Goal: Information Seeking & Learning: Learn about a topic

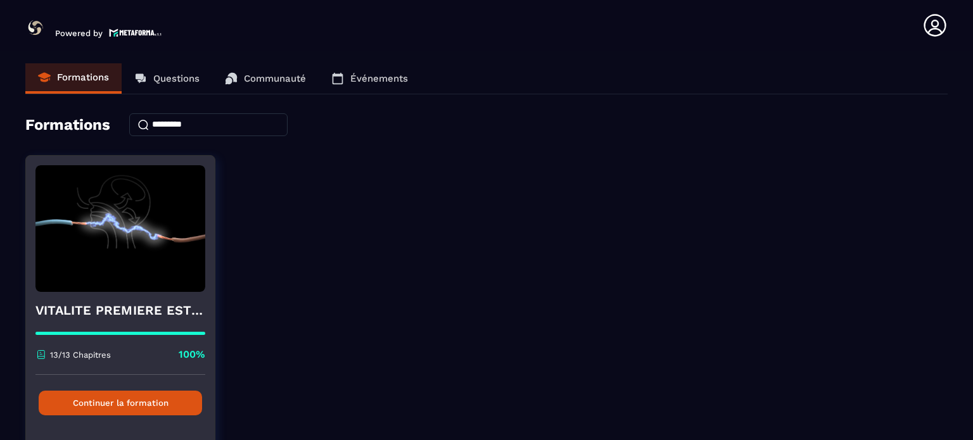
click at [156, 406] on button "Continuer la formation" at bounding box center [120, 403] width 163 height 25
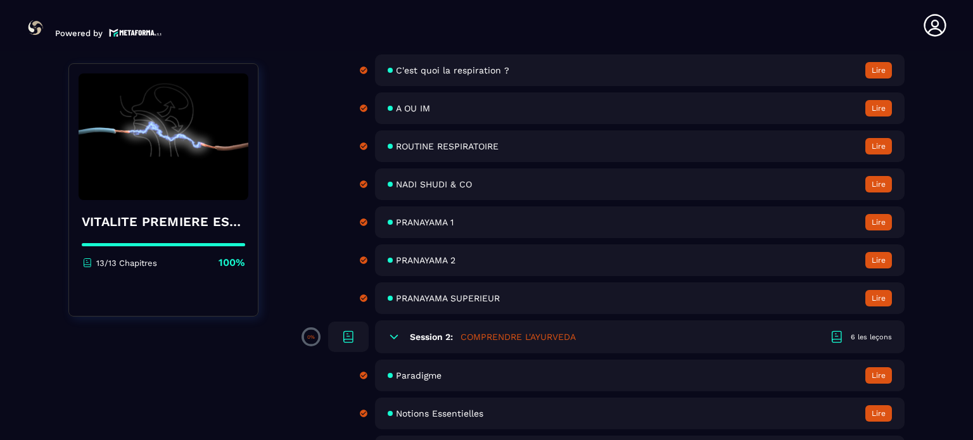
scroll to position [144, 0]
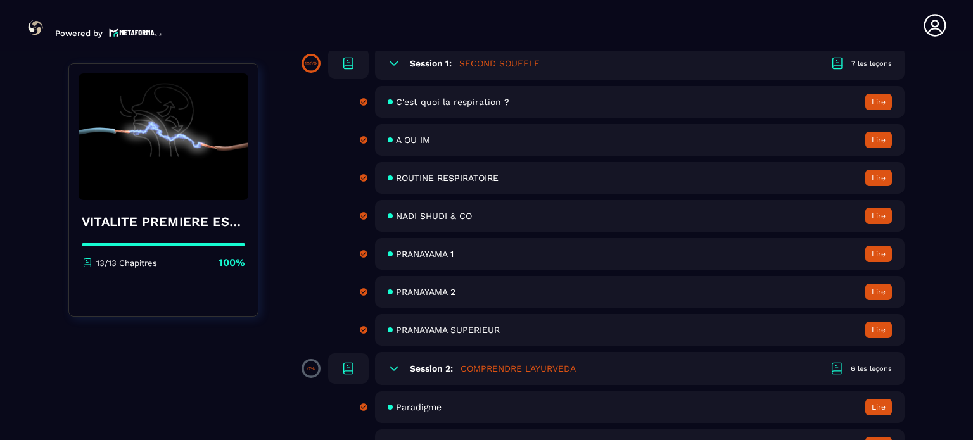
click at [403, 180] on span "ROUTINE RESPIRATOIRE" at bounding box center [447, 178] width 103 height 10
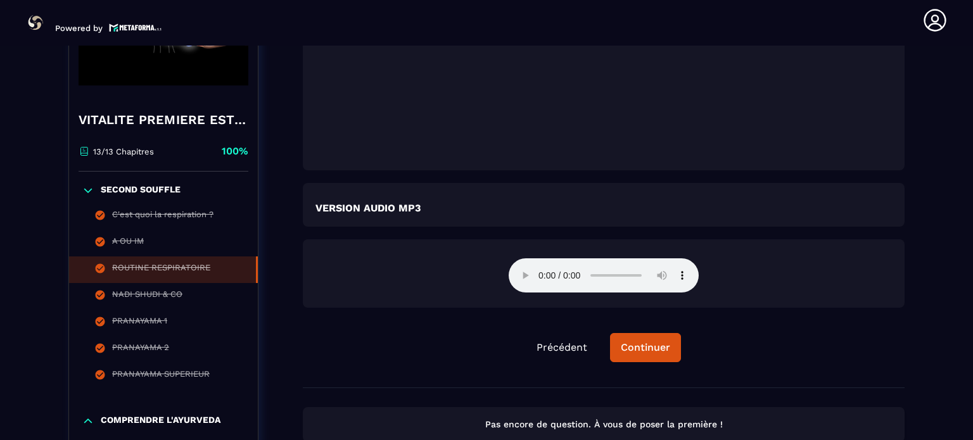
scroll to position [2130, 0]
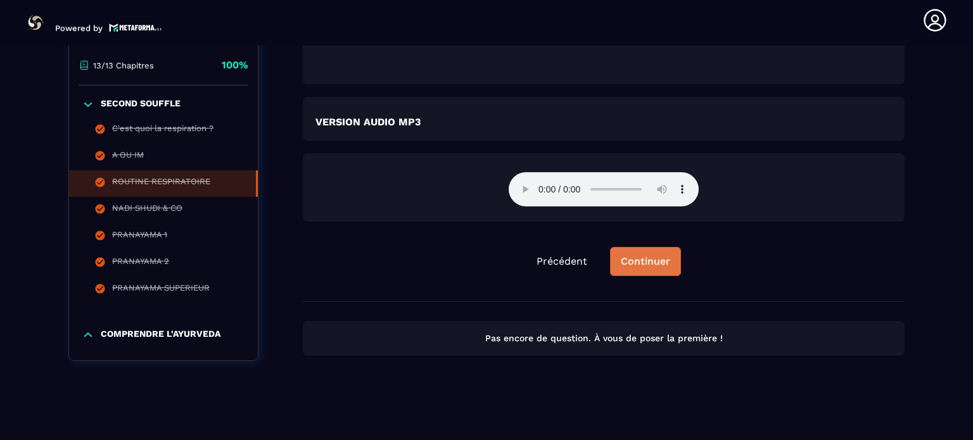
click at [657, 253] on button "Continuer" at bounding box center [645, 261] width 71 height 29
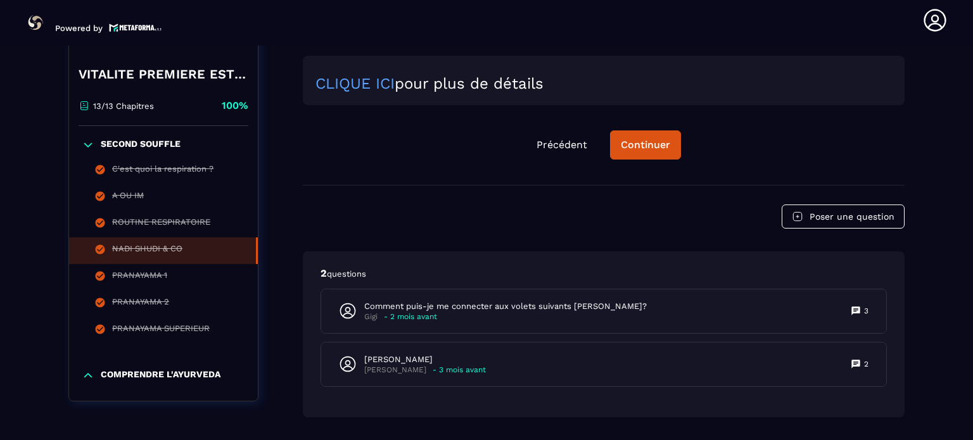
scroll to position [1269, 0]
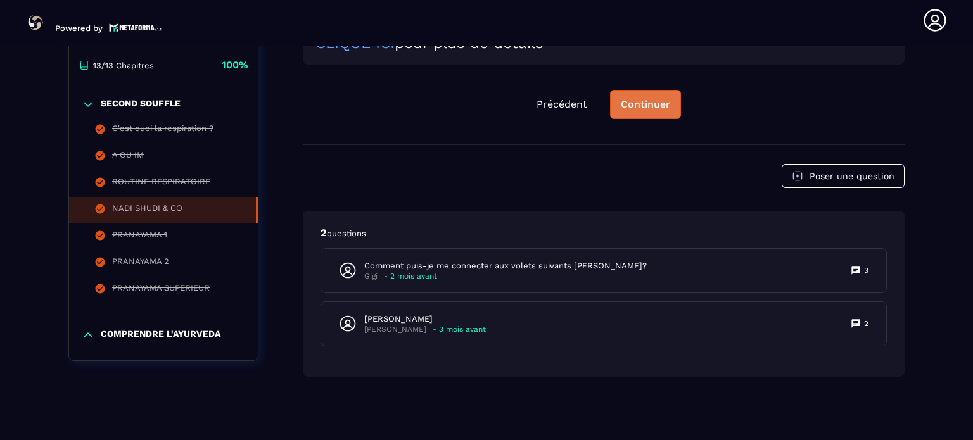
click at [618, 106] on button "Continuer" at bounding box center [645, 104] width 71 height 29
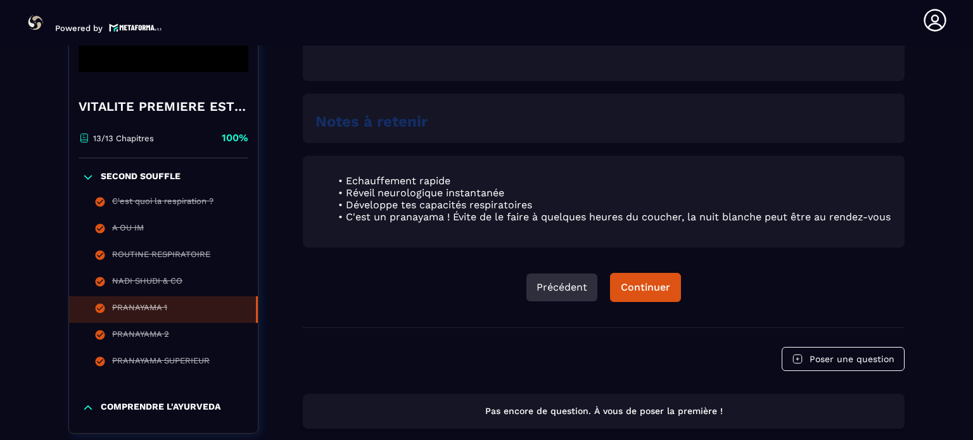
scroll to position [765, 0]
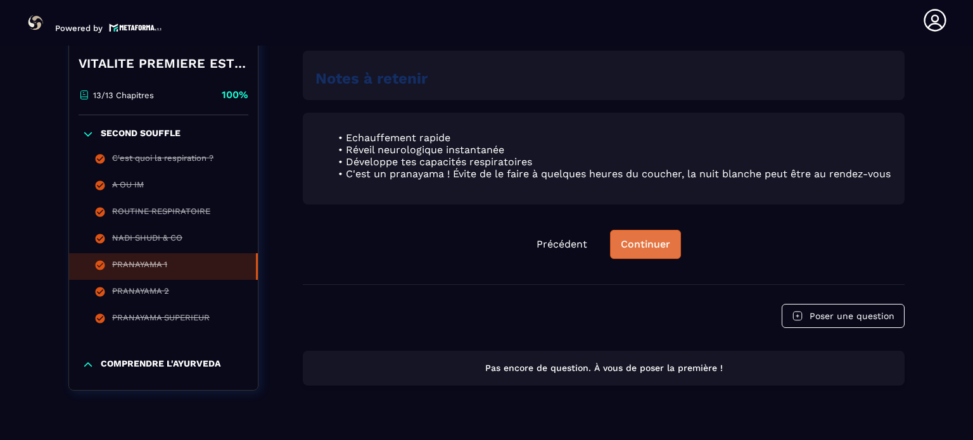
click at [648, 251] on div "Continuer" at bounding box center [645, 244] width 49 height 13
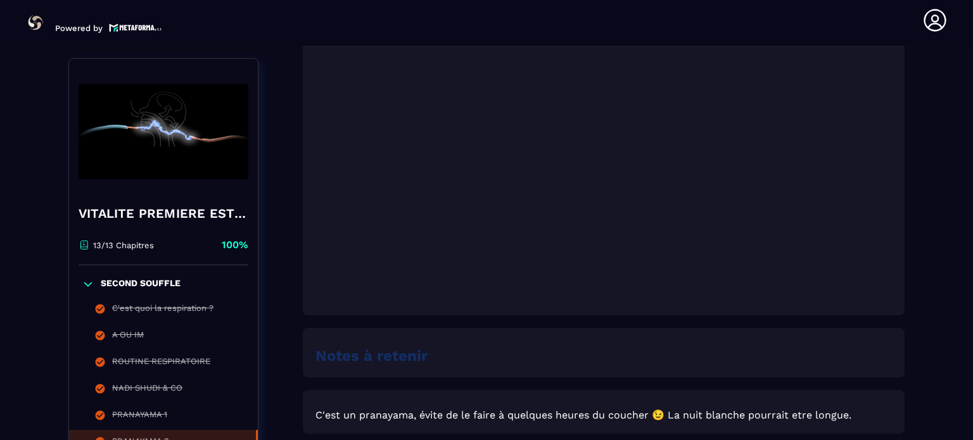
scroll to position [776, 0]
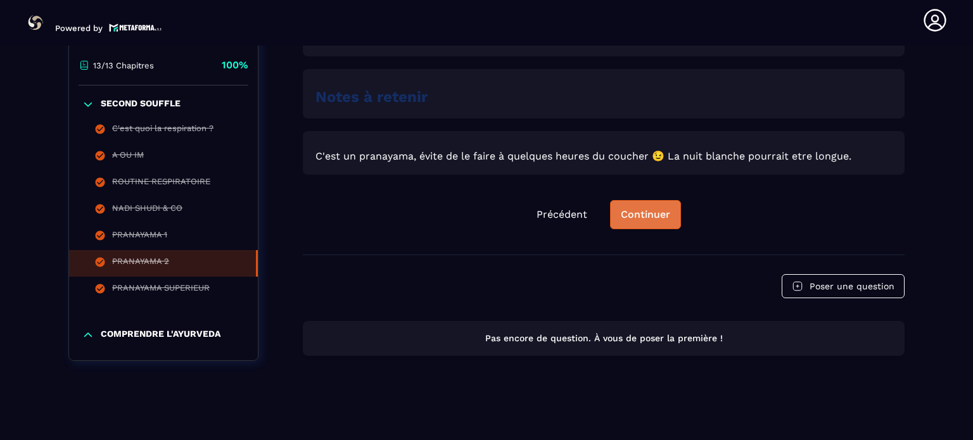
click at [636, 210] on div "Continuer" at bounding box center [645, 214] width 49 height 13
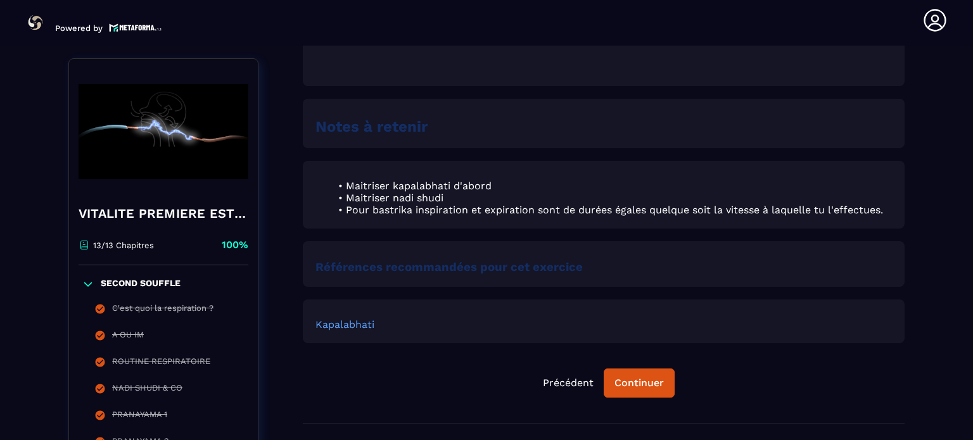
scroll to position [892, 0]
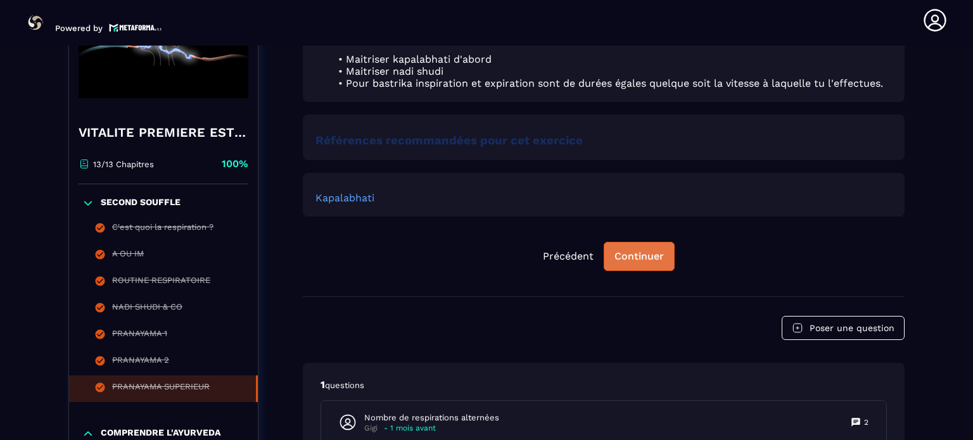
click at [647, 263] on div "Continuer" at bounding box center [638, 256] width 49 height 13
click at [633, 268] on button "Continuer" at bounding box center [638, 256] width 71 height 29
